Goal: Task Accomplishment & Management: Use online tool/utility

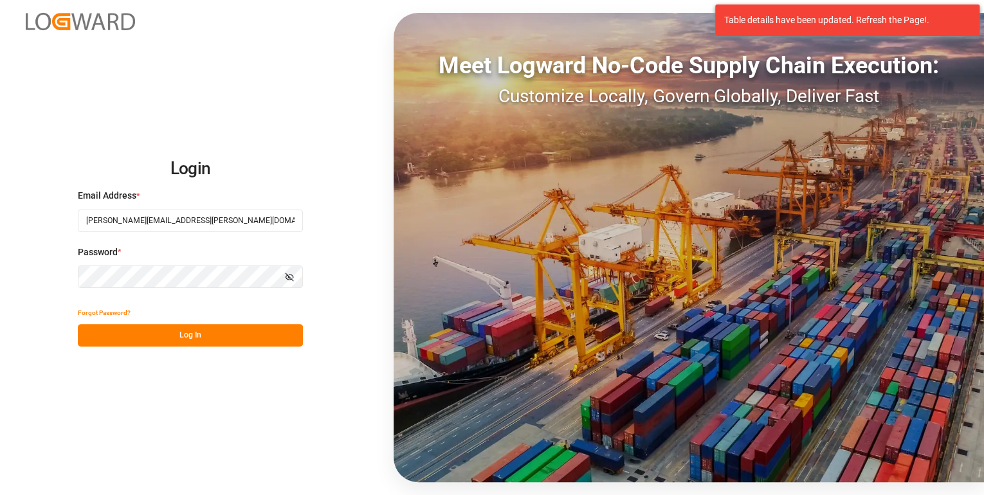
click at [210, 342] on button "Log In" at bounding box center [190, 335] width 225 height 23
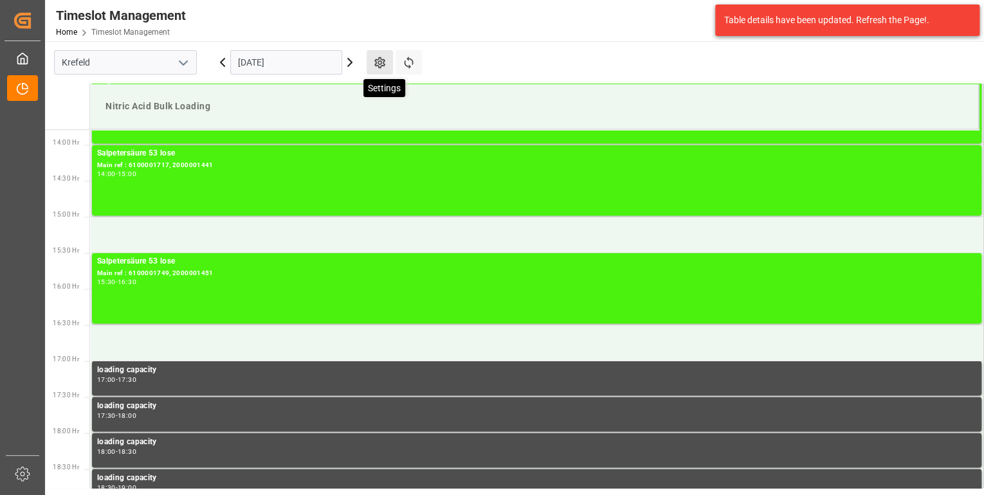
scroll to position [1072, 0]
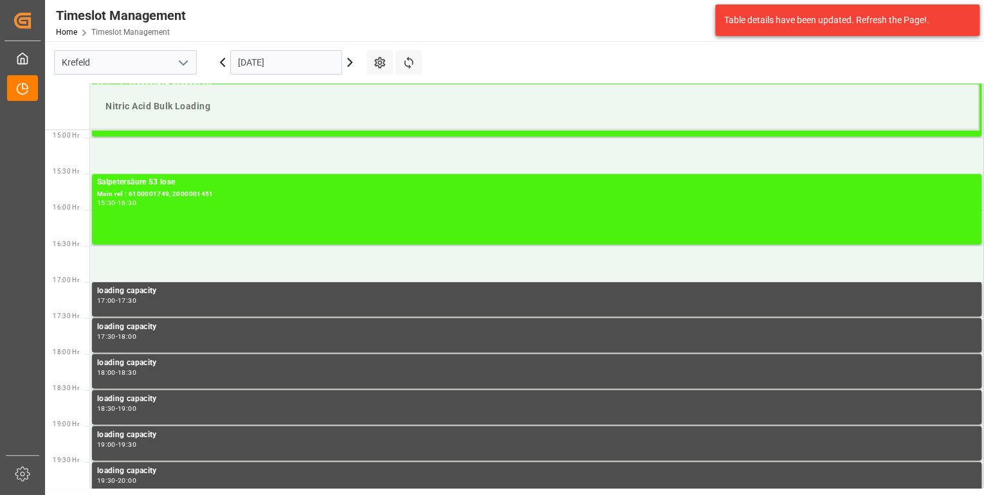
click at [348, 59] on icon at bounding box center [350, 63] width 4 height 8
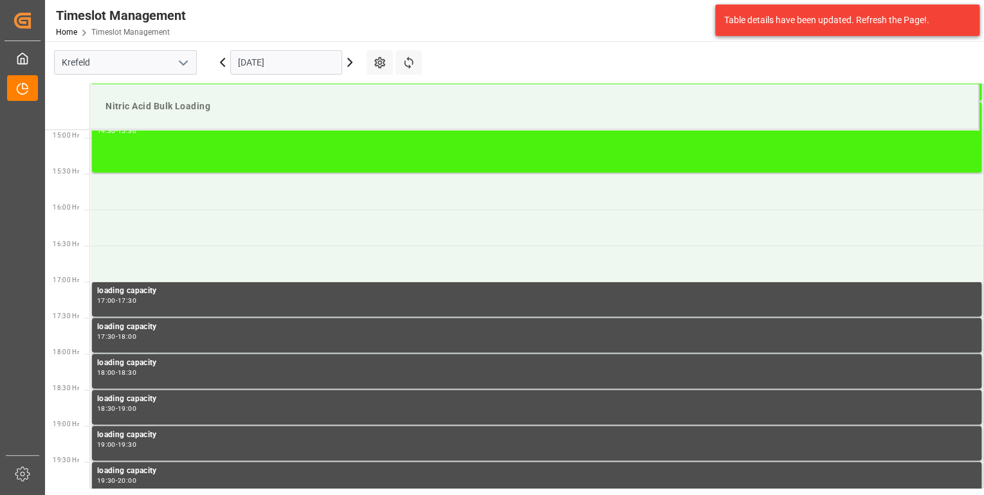
click at [347, 64] on icon at bounding box center [349, 62] width 15 height 15
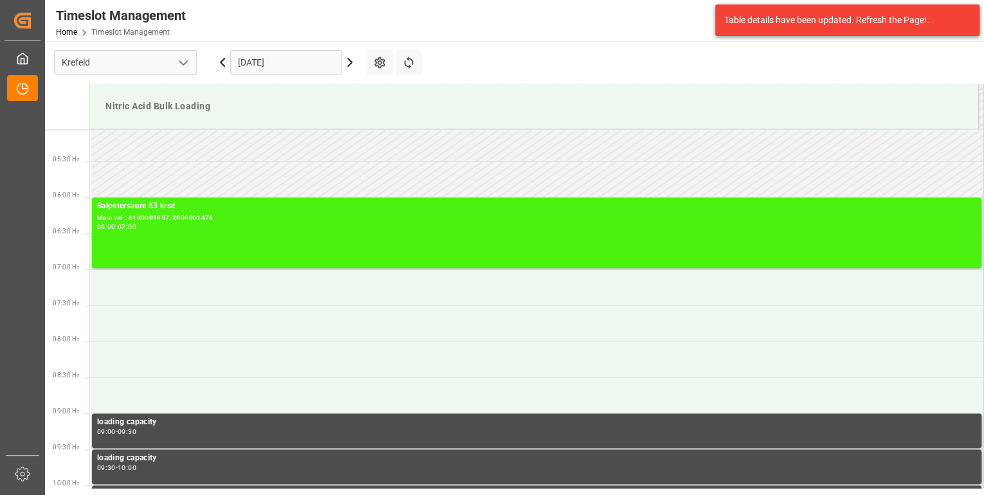
scroll to position [0, 0]
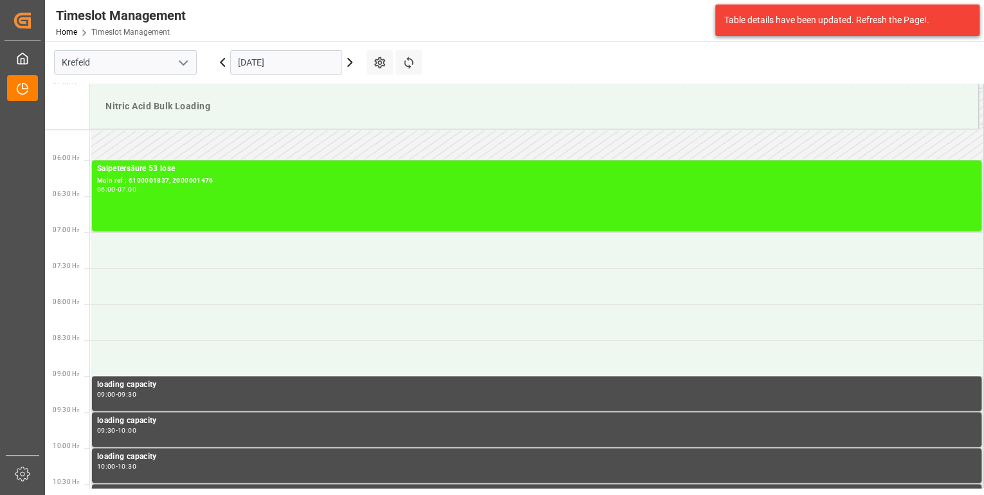
click at [347, 64] on icon at bounding box center [349, 62] width 15 height 15
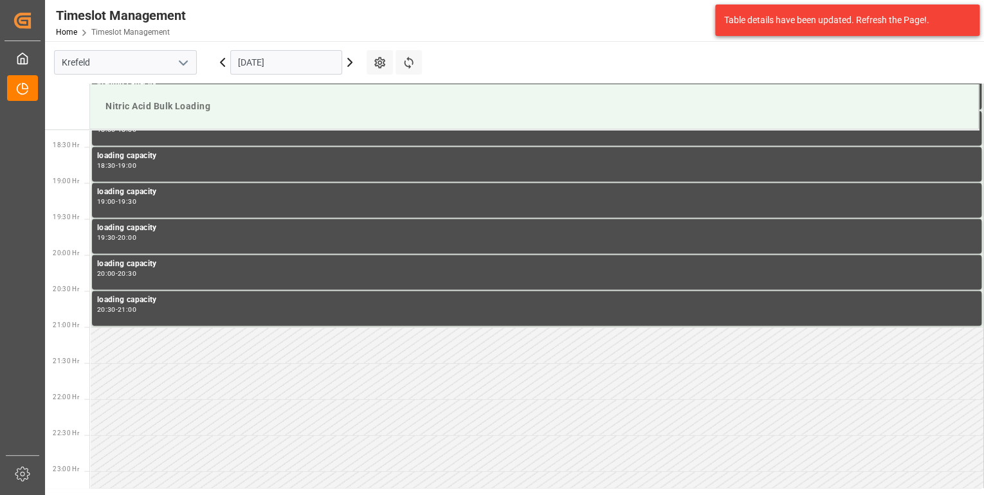
scroll to position [1330, 0]
